Goal: Transaction & Acquisition: Purchase product/service

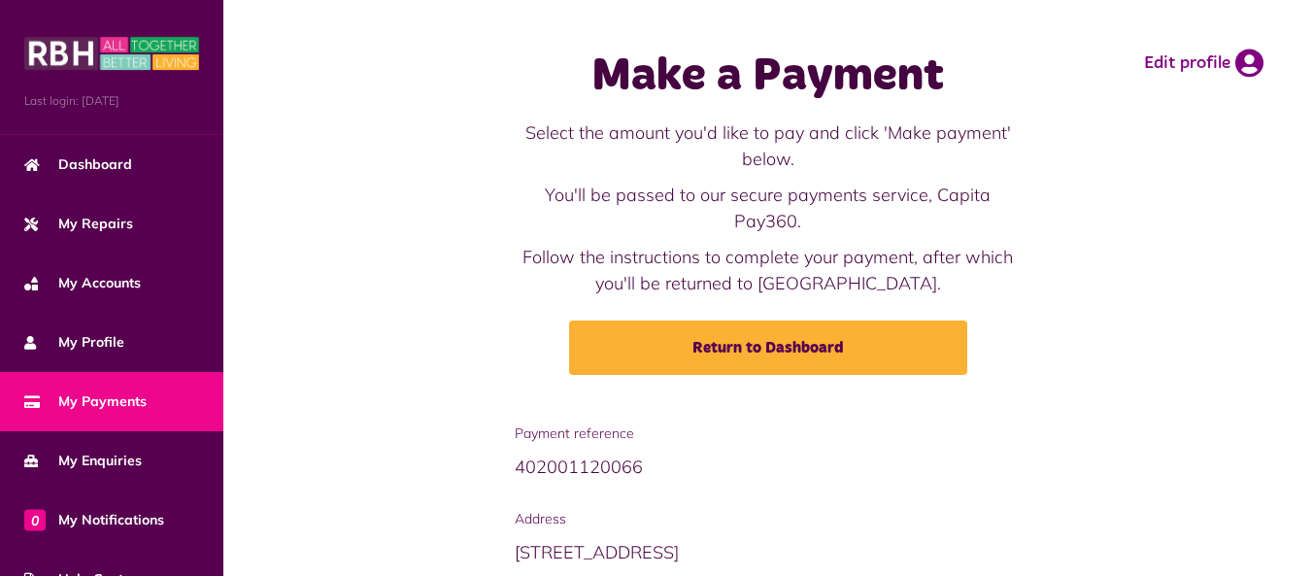
scroll to position [282, 0]
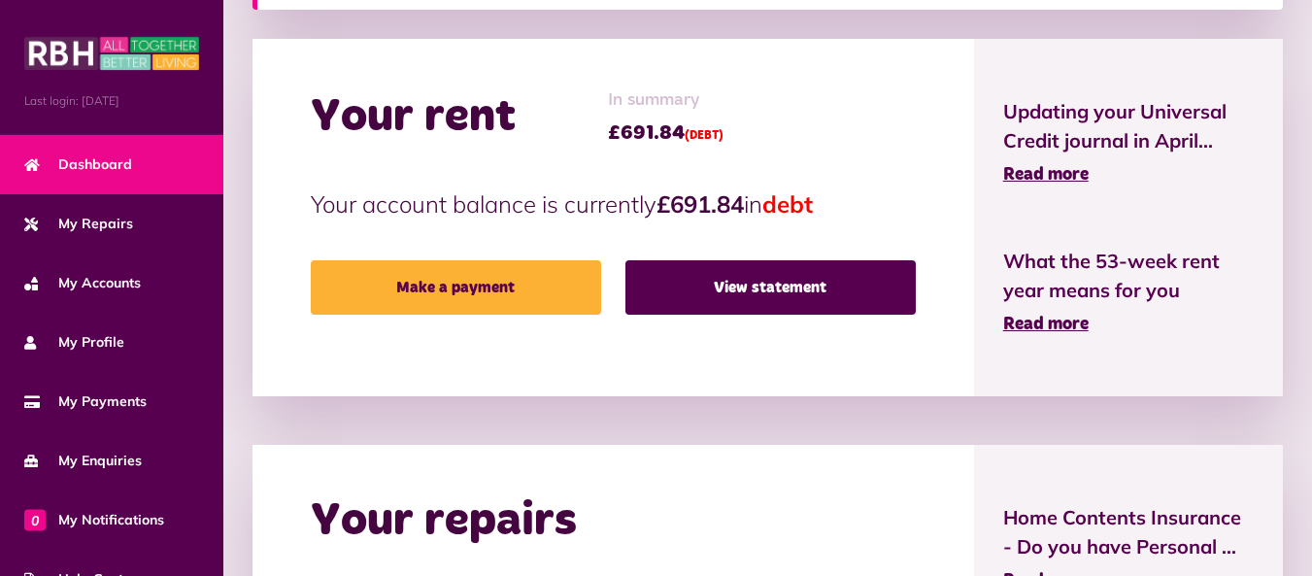
scroll to position [485, 0]
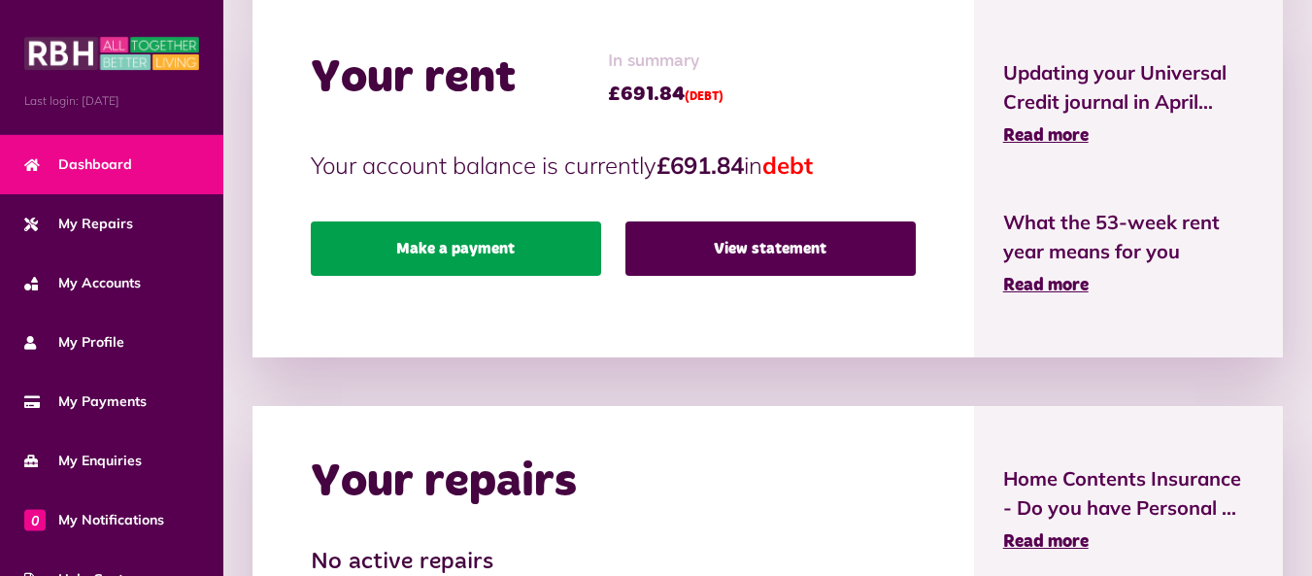
click at [454, 258] on link "Make a payment" at bounding box center [456, 248] width 290 height 54
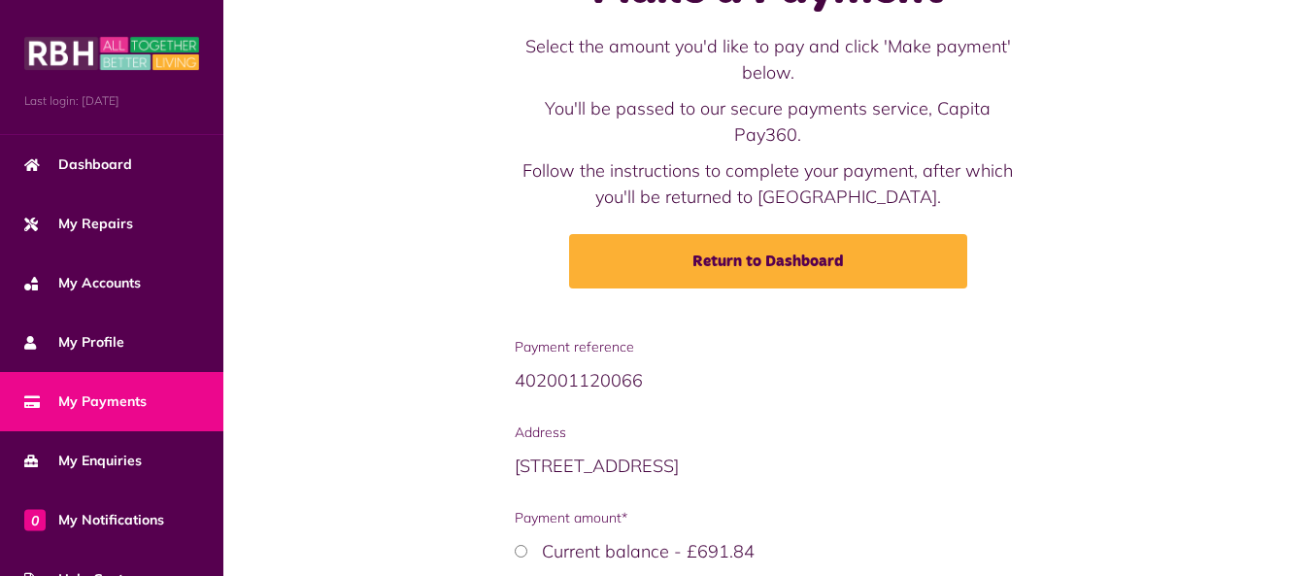
scroll to position [282, 0]
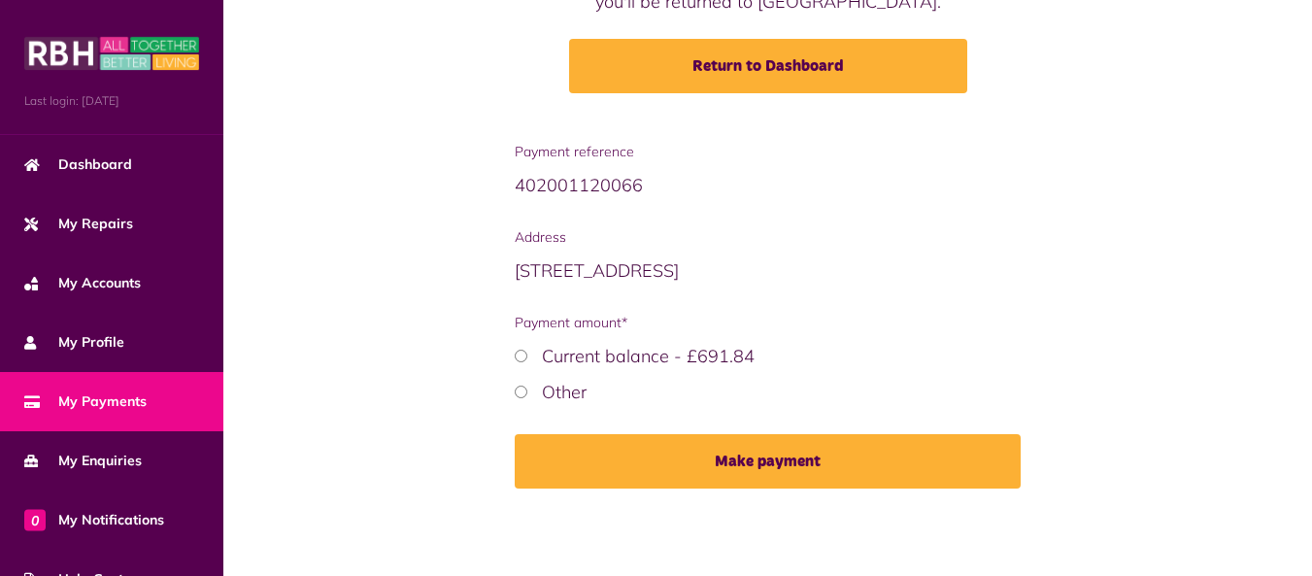
click at [514, 393] on div "Payment reference 402001120066 Address 112 Meadow View OL12 7PB (CUR) Payment a…" at bounding box center [767, 330] width 525 height 376
click at [533, 389] on div "Other" at bounding box center [768, 392] width 506 height 26
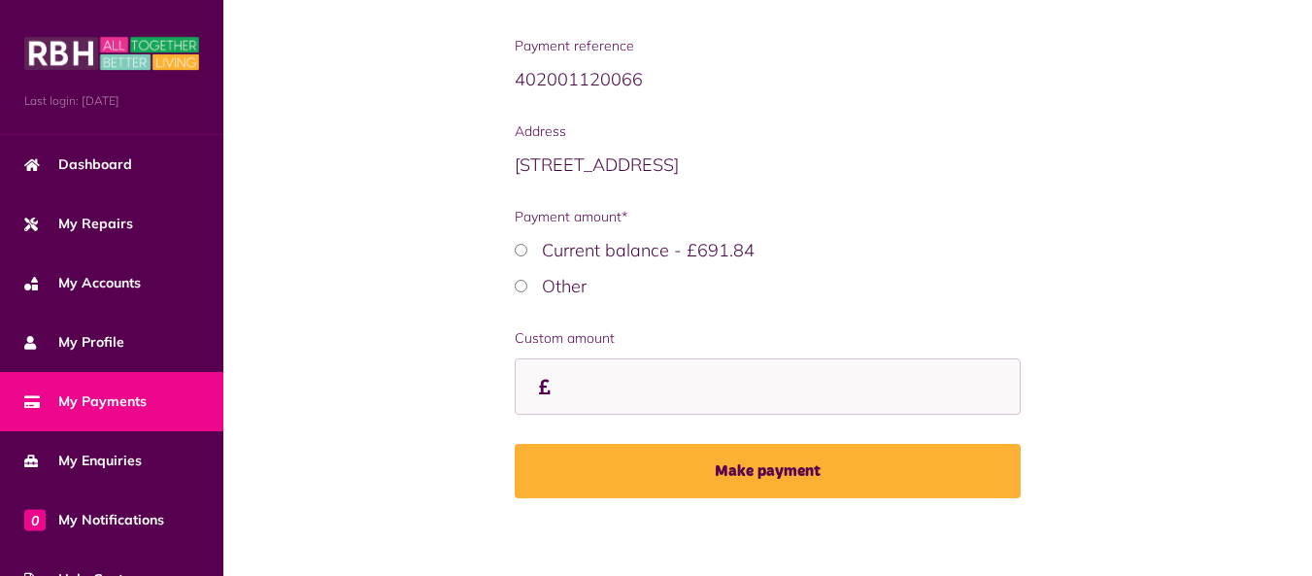
scroll to position [397, 0]
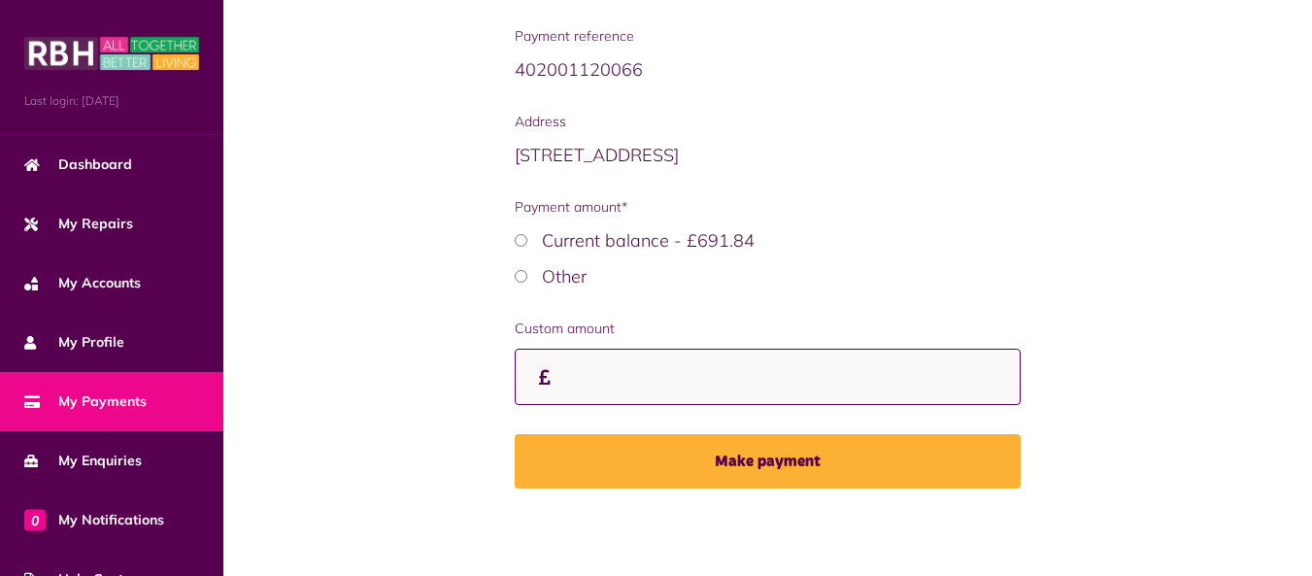
click at [701, 376] on input "Custom amount" at bounding box center [768, 377] width 506 height 57
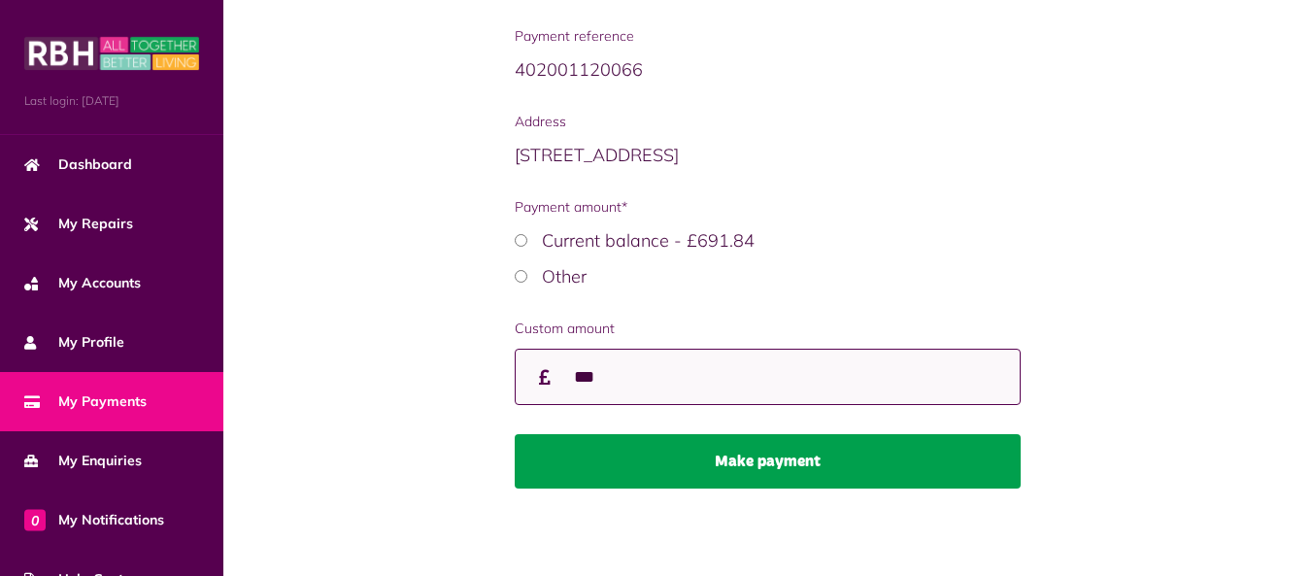
type input "***"
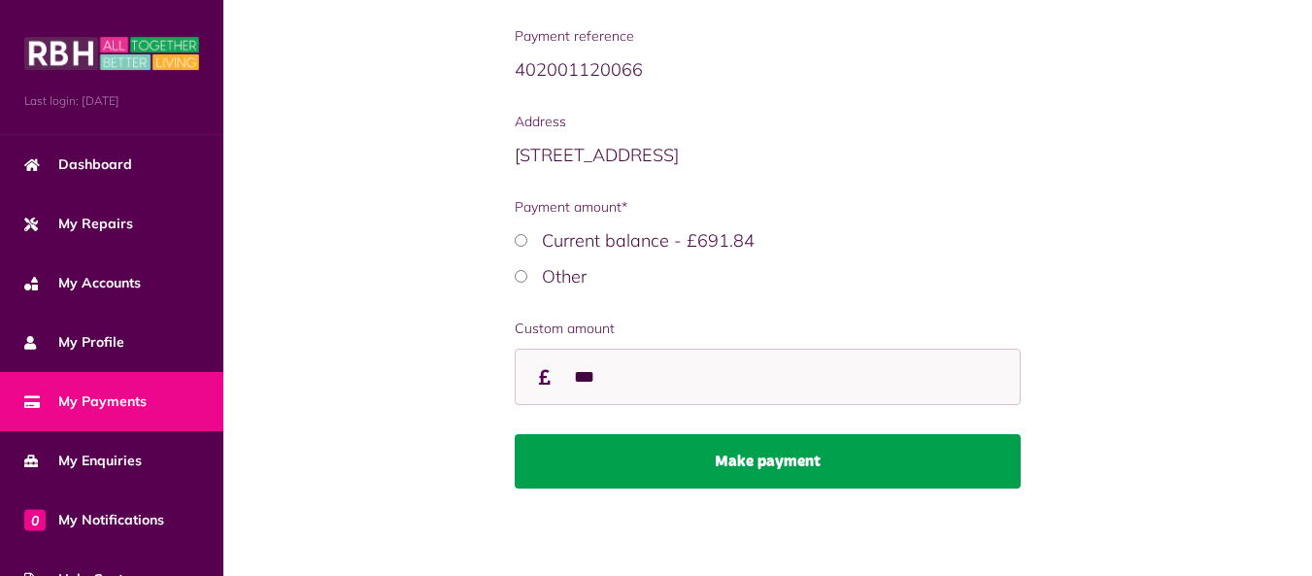
click at [686, 462] on button "Make payment" at bounding box center [768, 461] width 506 height 54
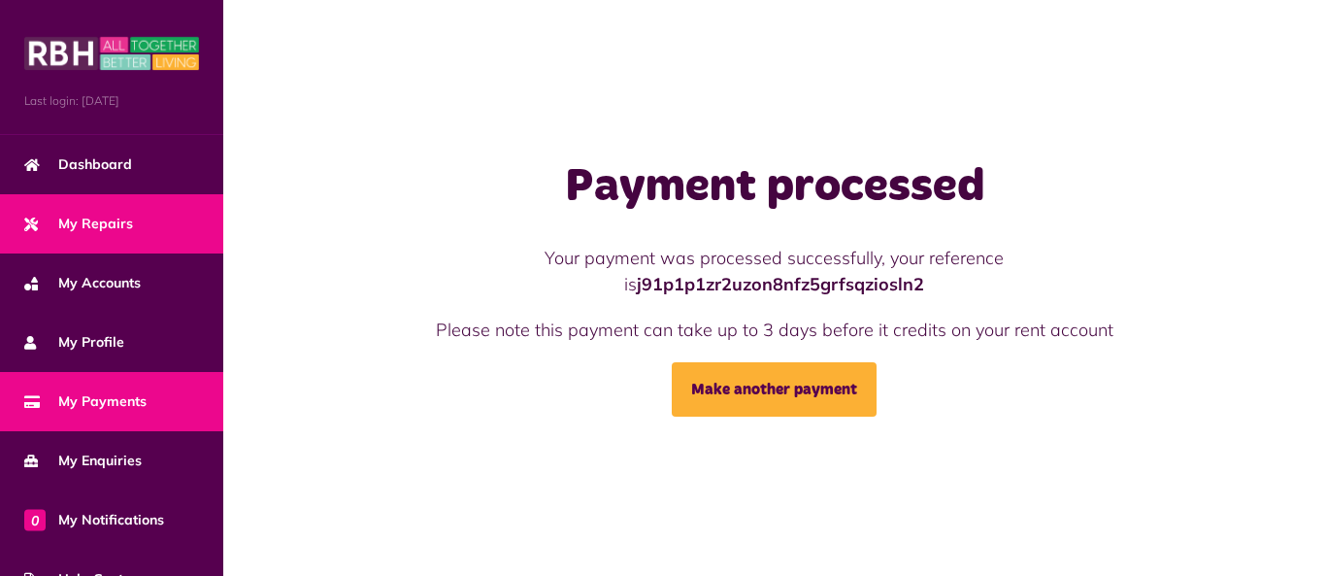
click at [100, 220] on span "My Repairs" at bounding box center [78, 224] width 109 height 20
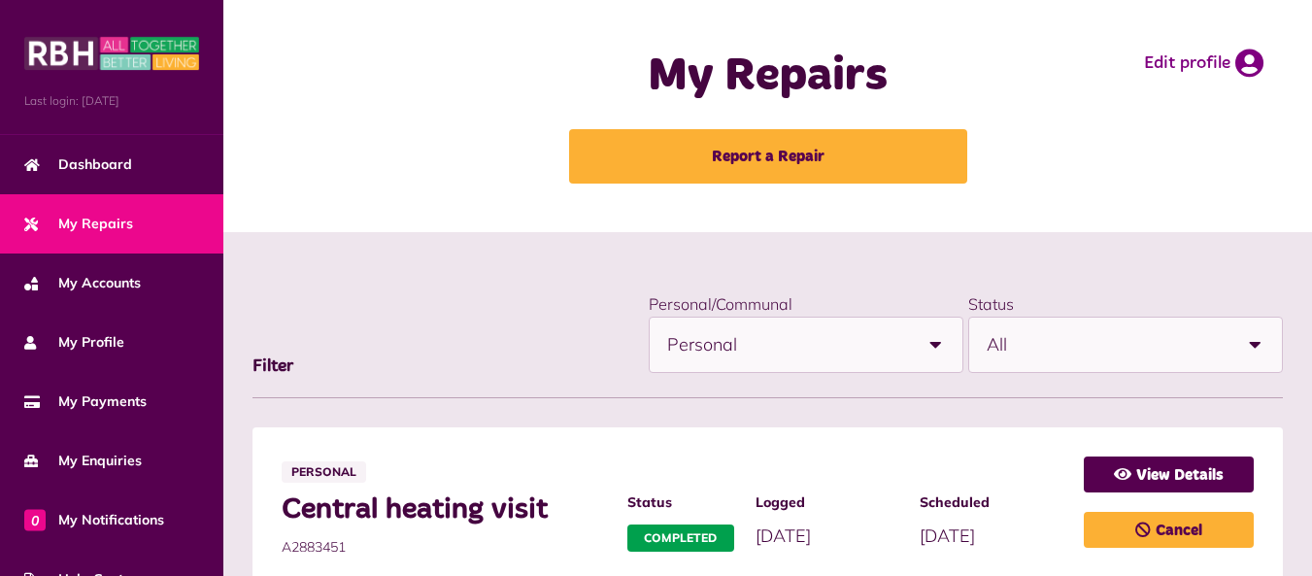
click at [939, 351] on b at bounding box center [935, 345] width 54 height 54
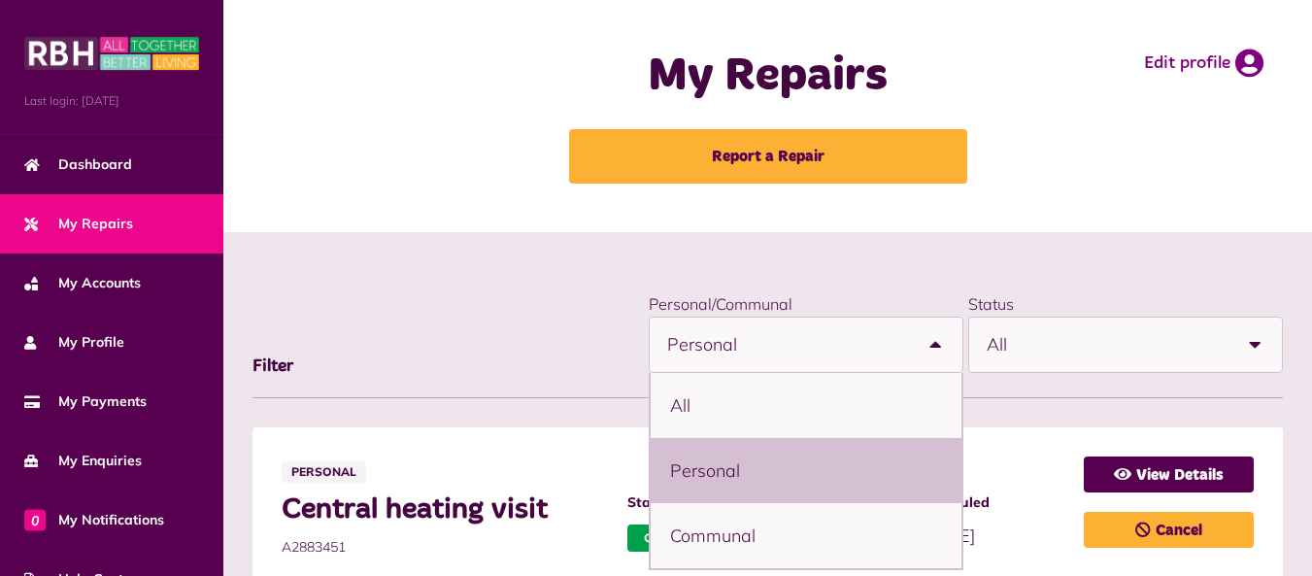
click at [939, 351] on b at bounding box center [935, 345] width 54 height 54
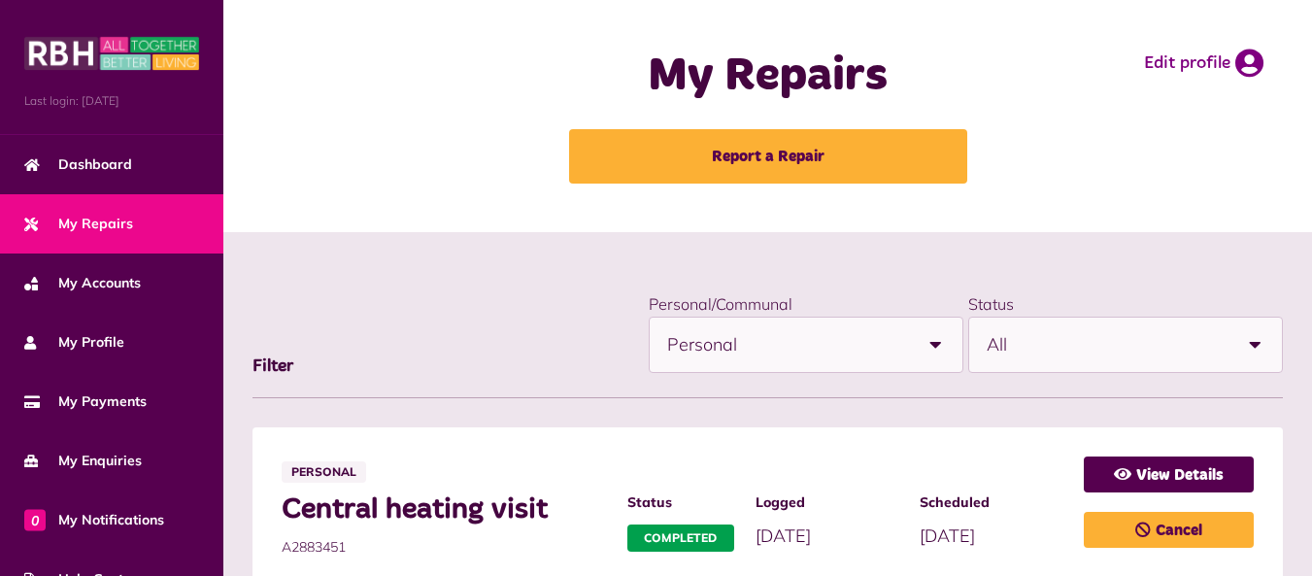
click at [1253, 350] on b at bounding box center [1254, 345] width 54 height 54
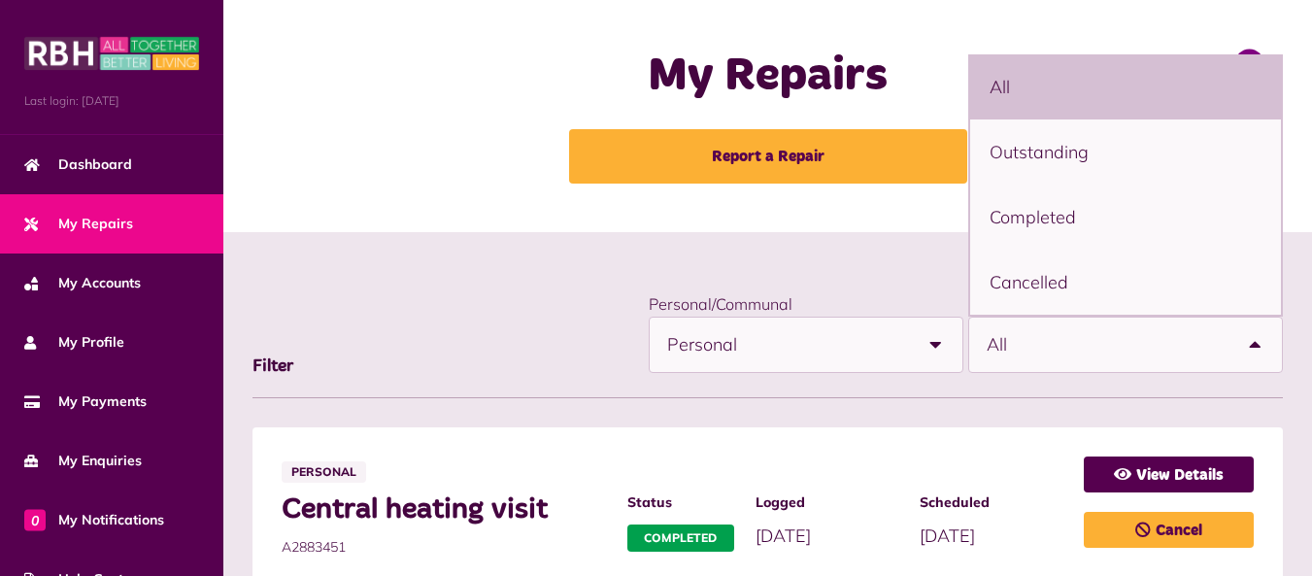
click at [1253, 350] on b at bounding box center [1254, 345] width 54 height 54
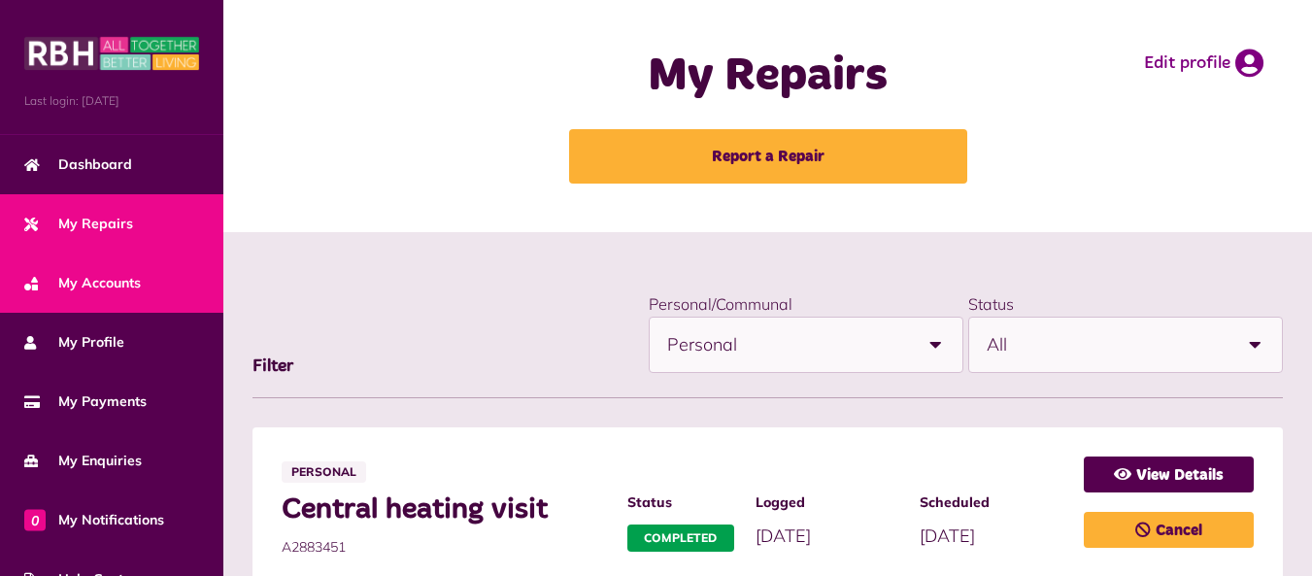
click at [79, 281] on span "My Accounts" at bounding box center [82, 283] width 117 height 20
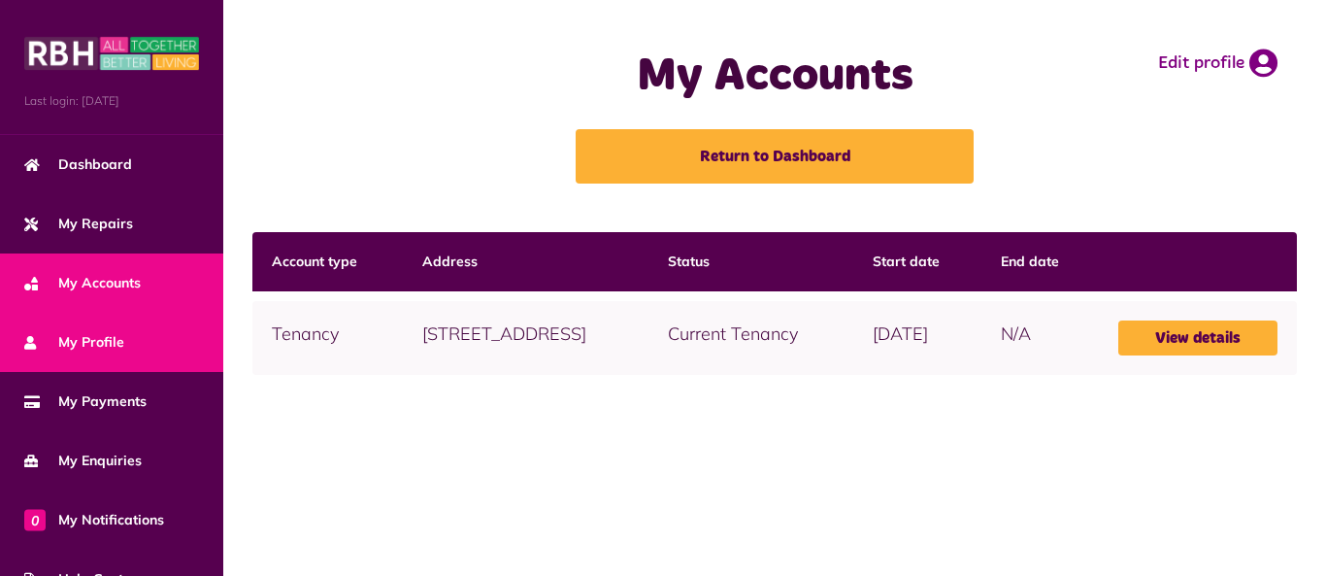
drag, startPoint x: 0, startPoint y: 0, endPoint x: 65, endPoint y: 334, distance: 340.3
click at [65, 334] on span "My Profile" at bounding box center [74, 342] width 100 height 20
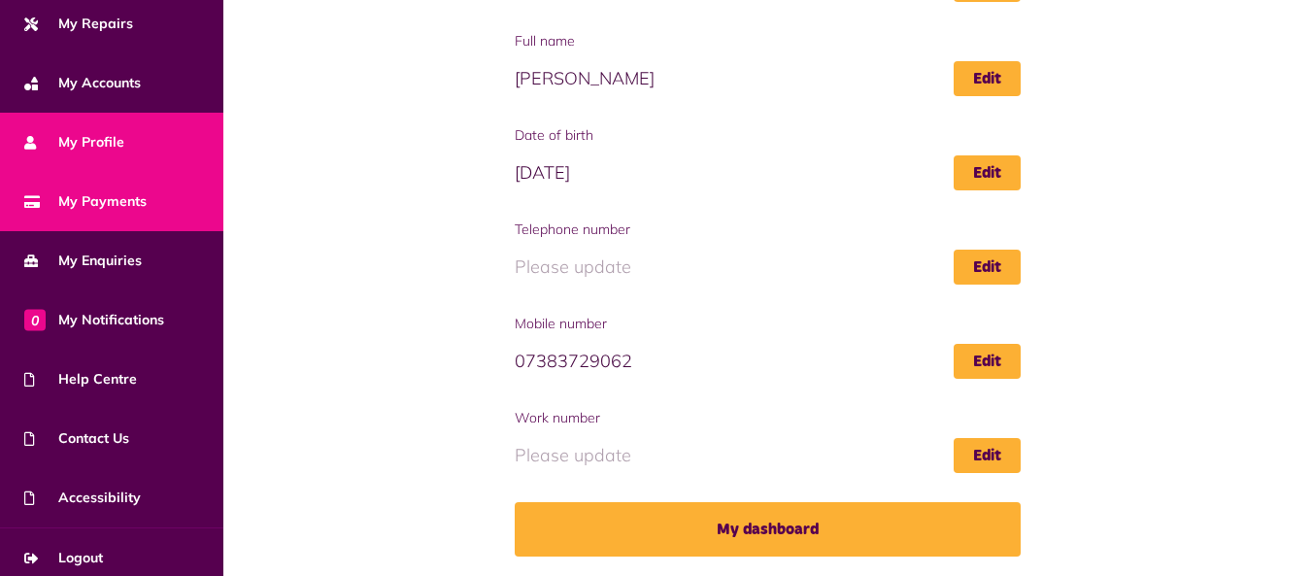
scroll to position [210, 0]
